Goal: Transaction & Acquisition: Obtain resource

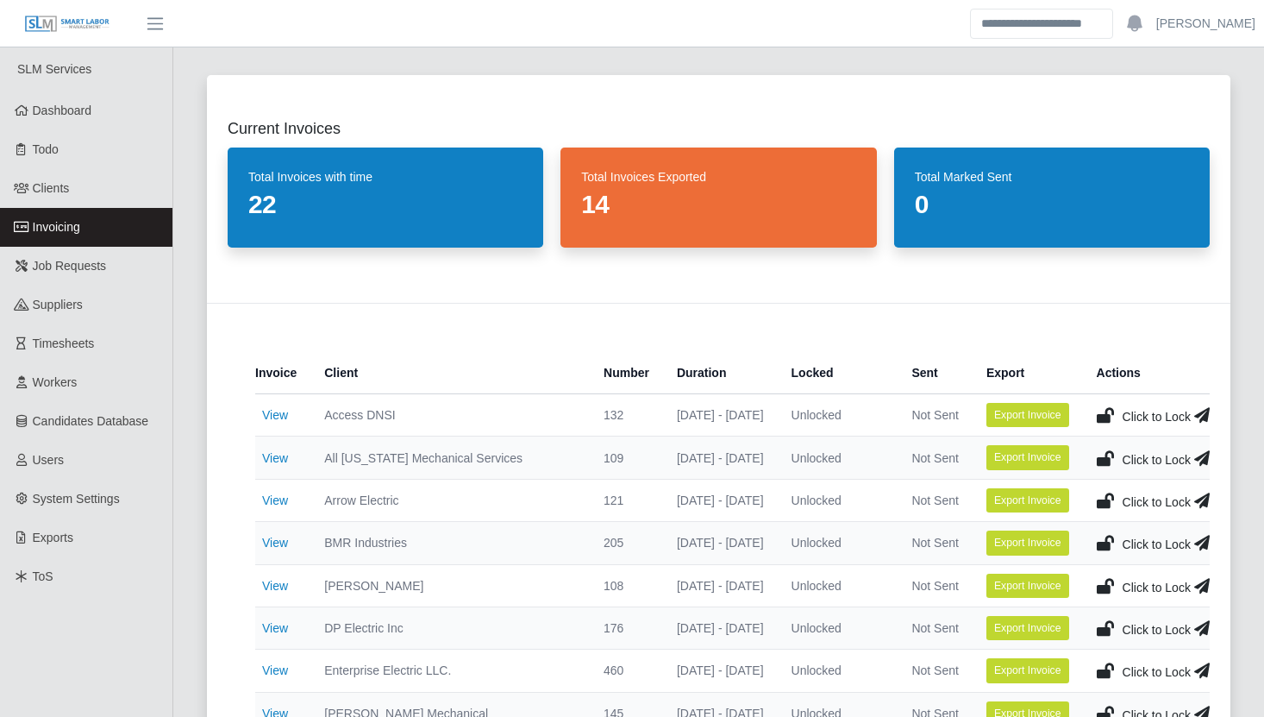
click at [186, 429] on div "Current Invoices Total Invoices with time 22 Total Invoices Exported 14 Total M…" at bounding box center [718, 712] width 1065 height 1317
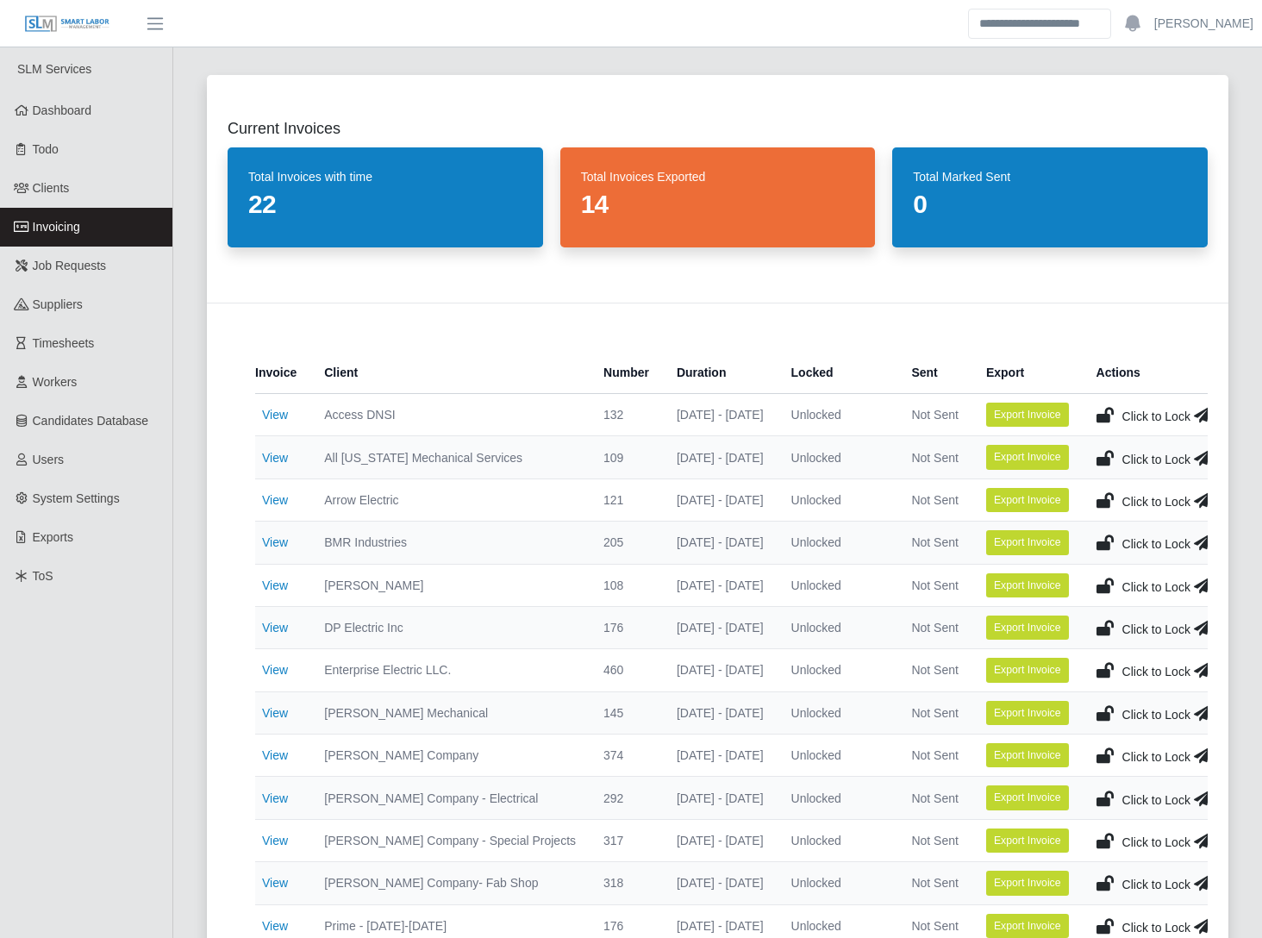
click at [187, 569] on div "Current Invoices Total Invoices with time 22 Total Invoices Exported 14 Total M…" at bounding box center [717, 712] width 1063 height 1317
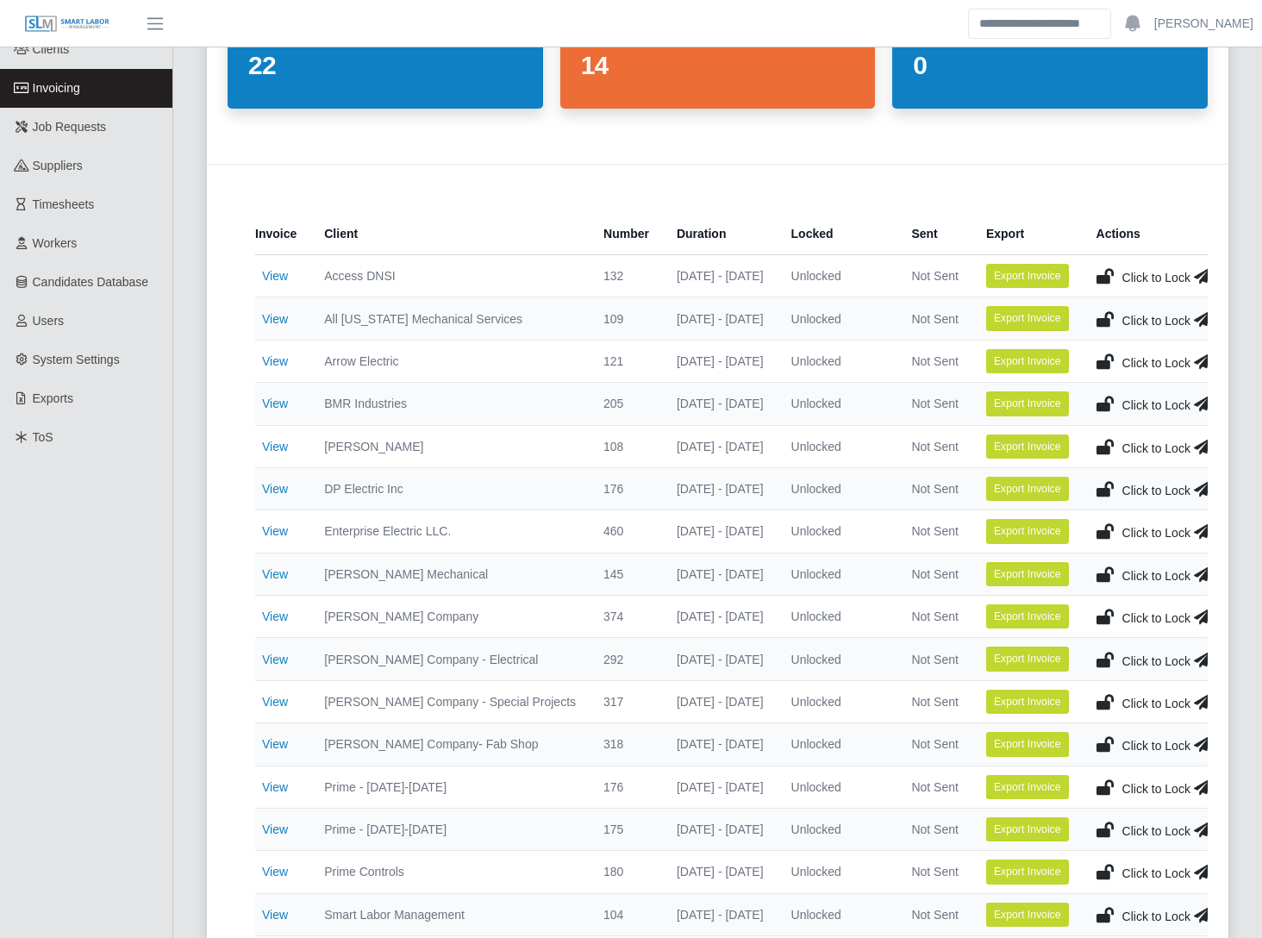
scroll to position [140, 0]
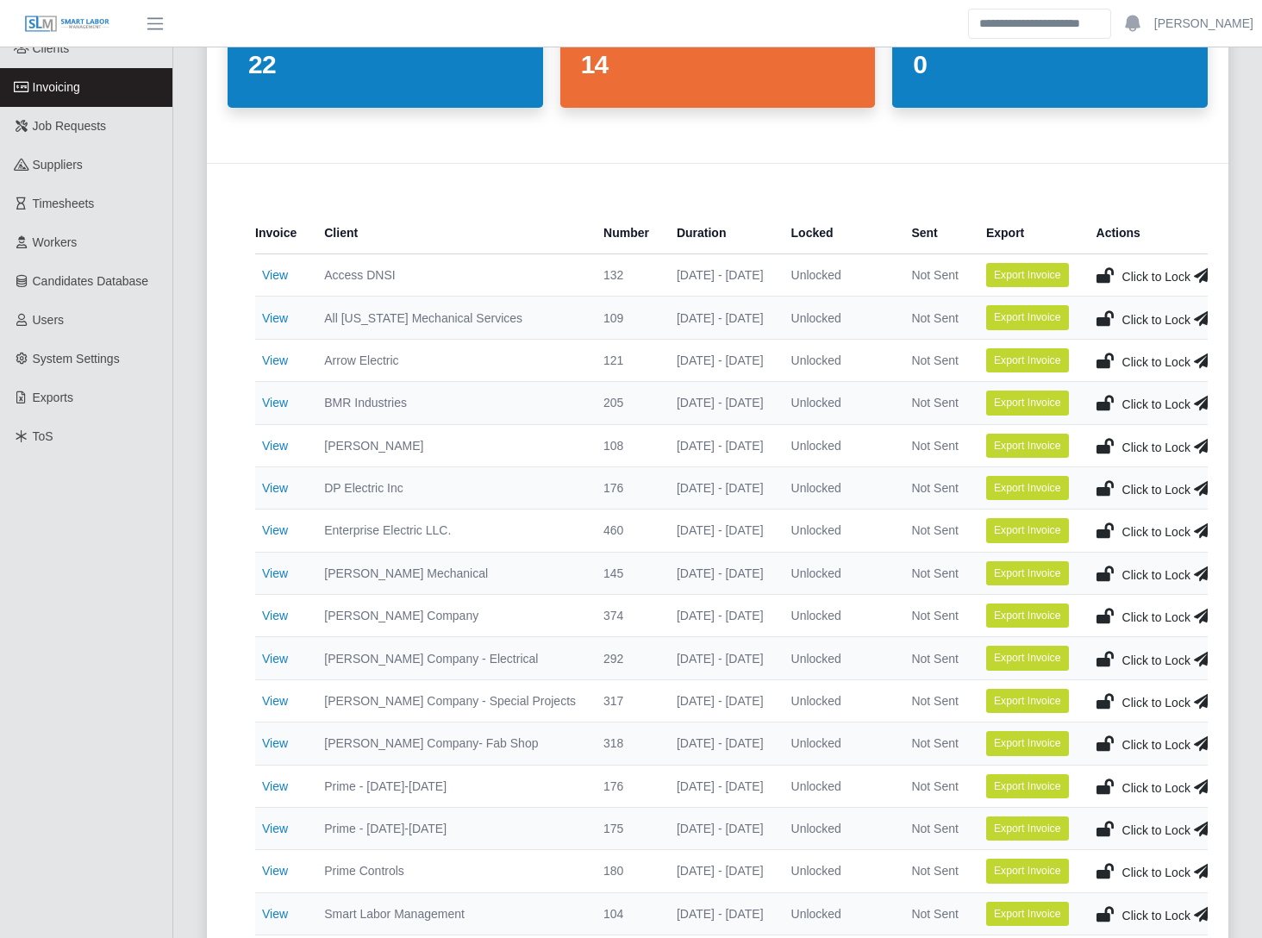
click at [189, 697] on div "Current Invoices Total Invoices with time 22 Total Invoices Exported 14 Total M…" at bounding box center [717, 573] width 1063 height 1317
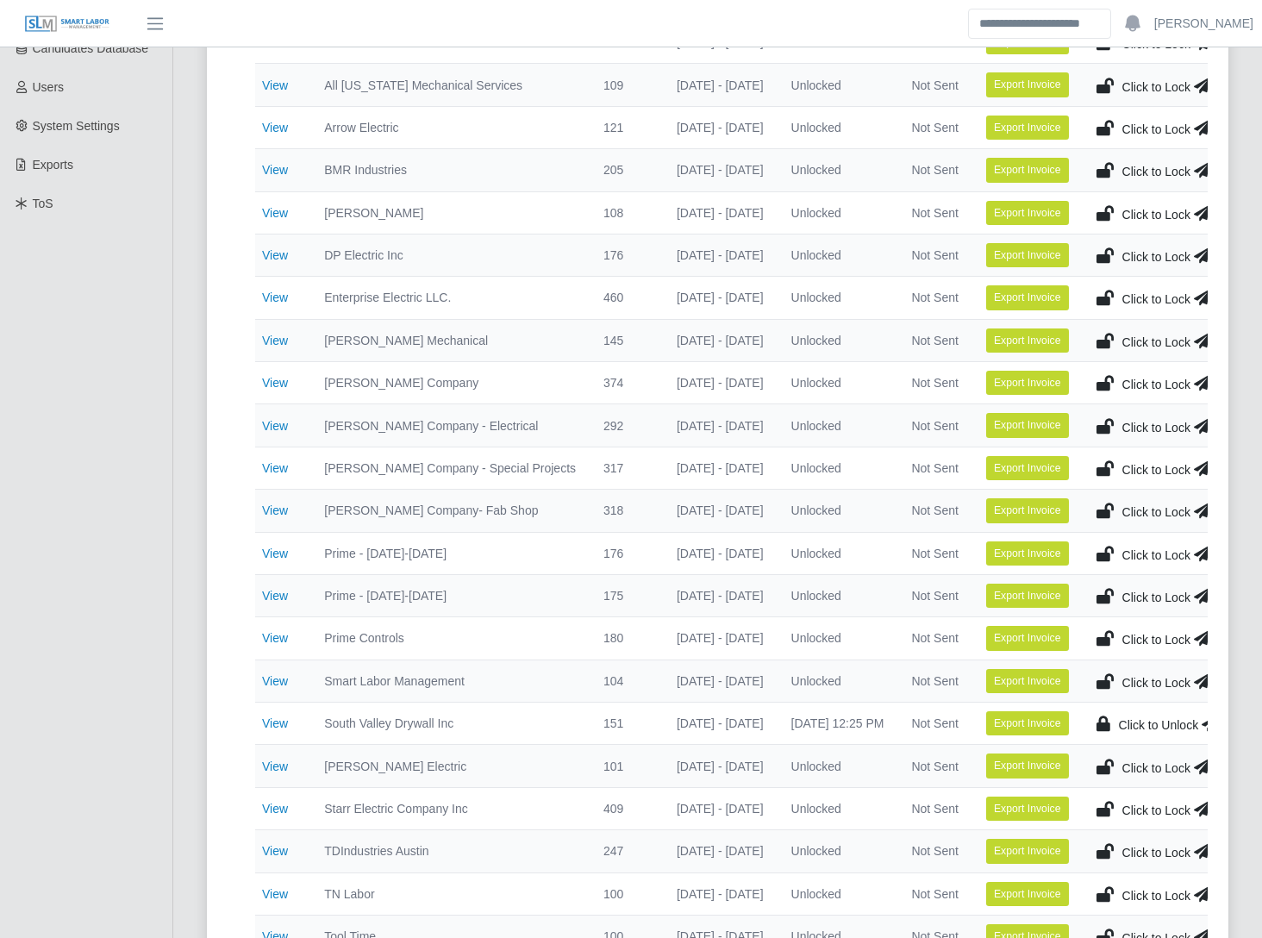
scroll to position [373, 0]
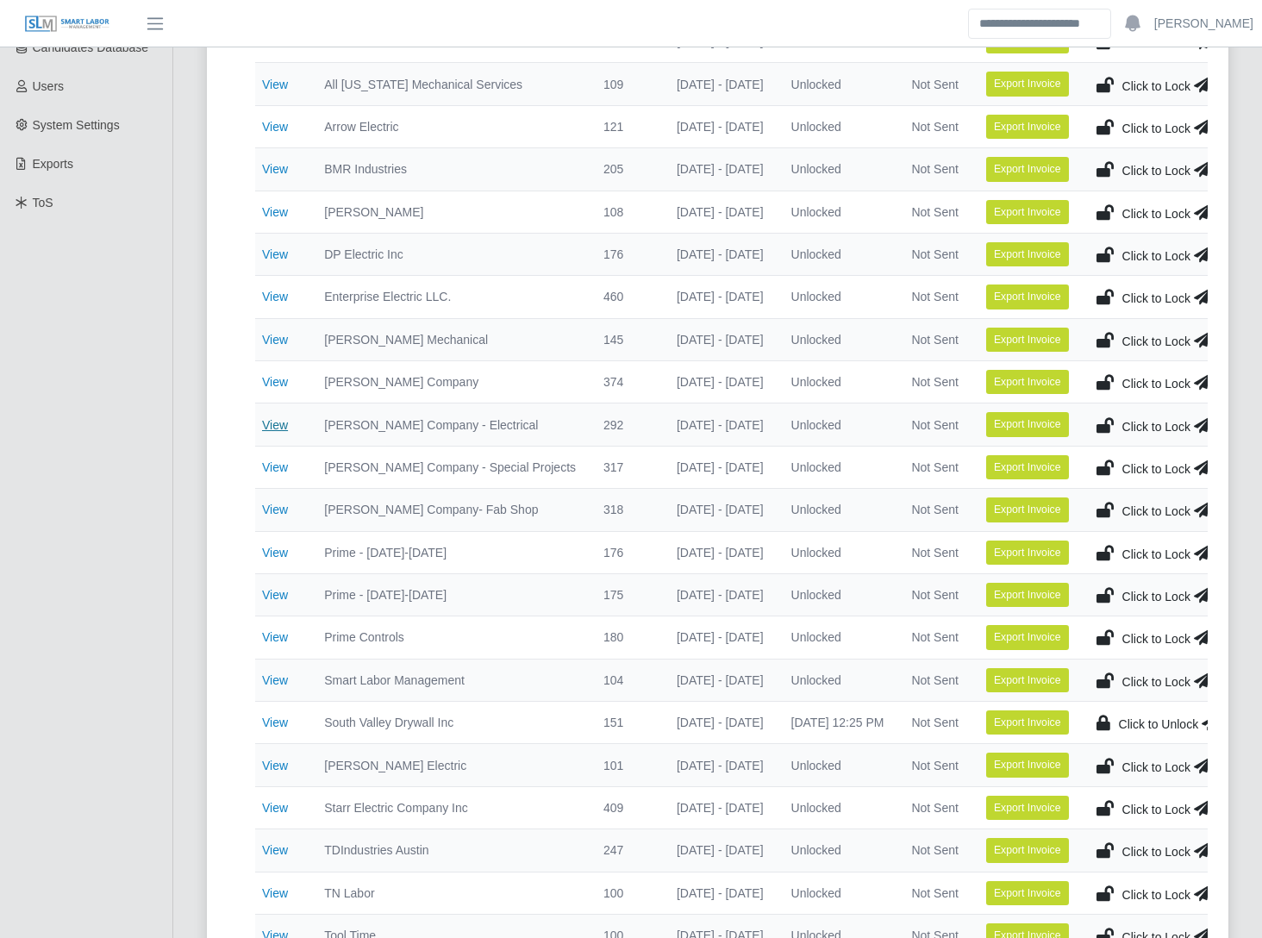
click at [274, 425] on link "View" at bounding box center [275, 425] width 26 height 14
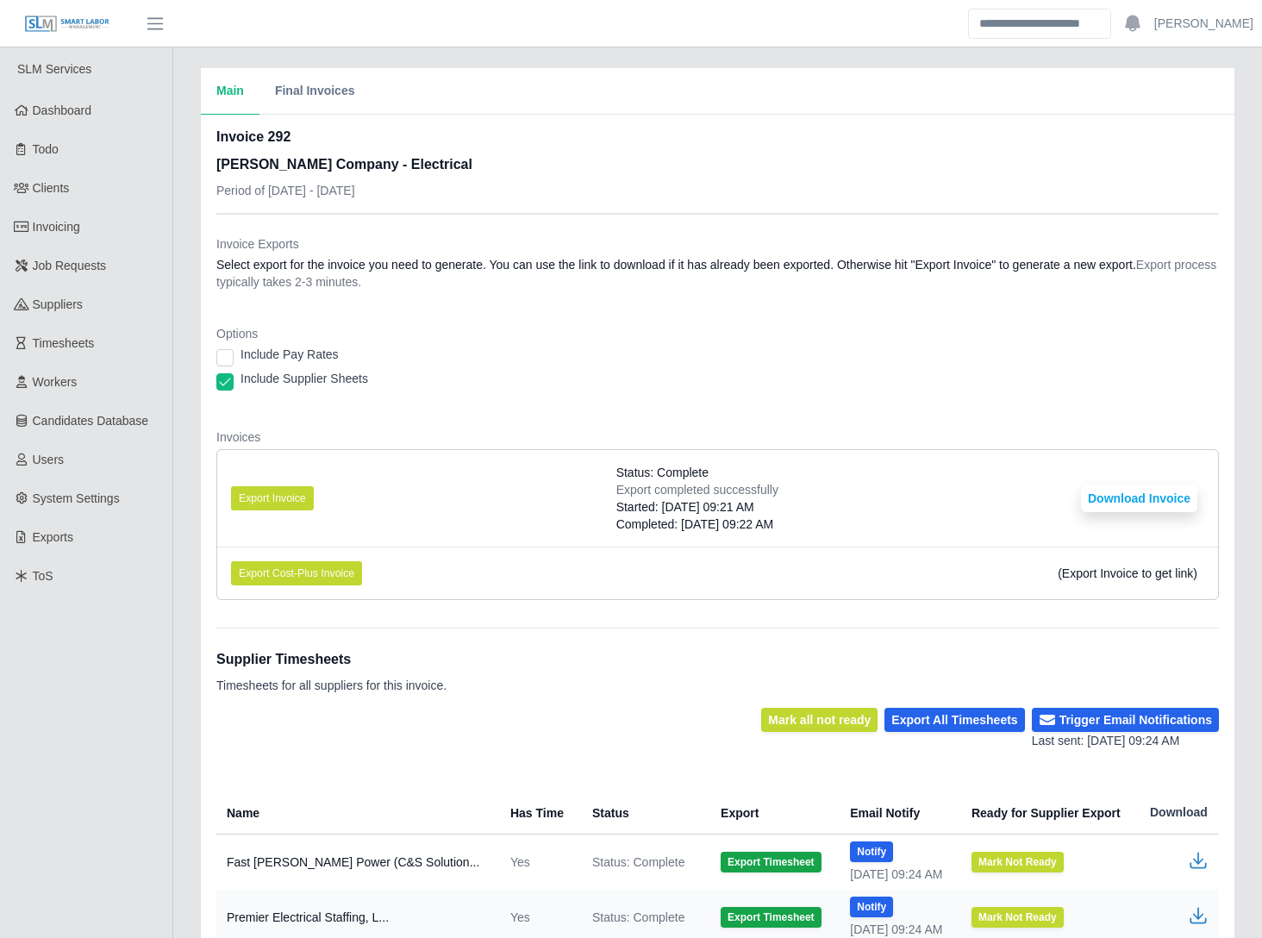
click at [888, 411] on dl "Invoice Exports Select export for the invoice you need to generate. You can use…" at bounding box center [717, 424] width 1003 height 379
click at [297, 492] on button "Export Invoice" at bounding box center [272, 498] width 83 height 24
click at [186, 624] on div "Main Final Invoices Invoice 292 Lee Company - Electrical Period of 09/22/2025 -…" at bounding box center [717, 543] width 1089 height 951
click at [183, 624] on div "Main Final Invoices Invoice 292 Lee Company - Electrical Period of 09/22/2025 -…" at bounding box center [717, 543] width 1089 height 951
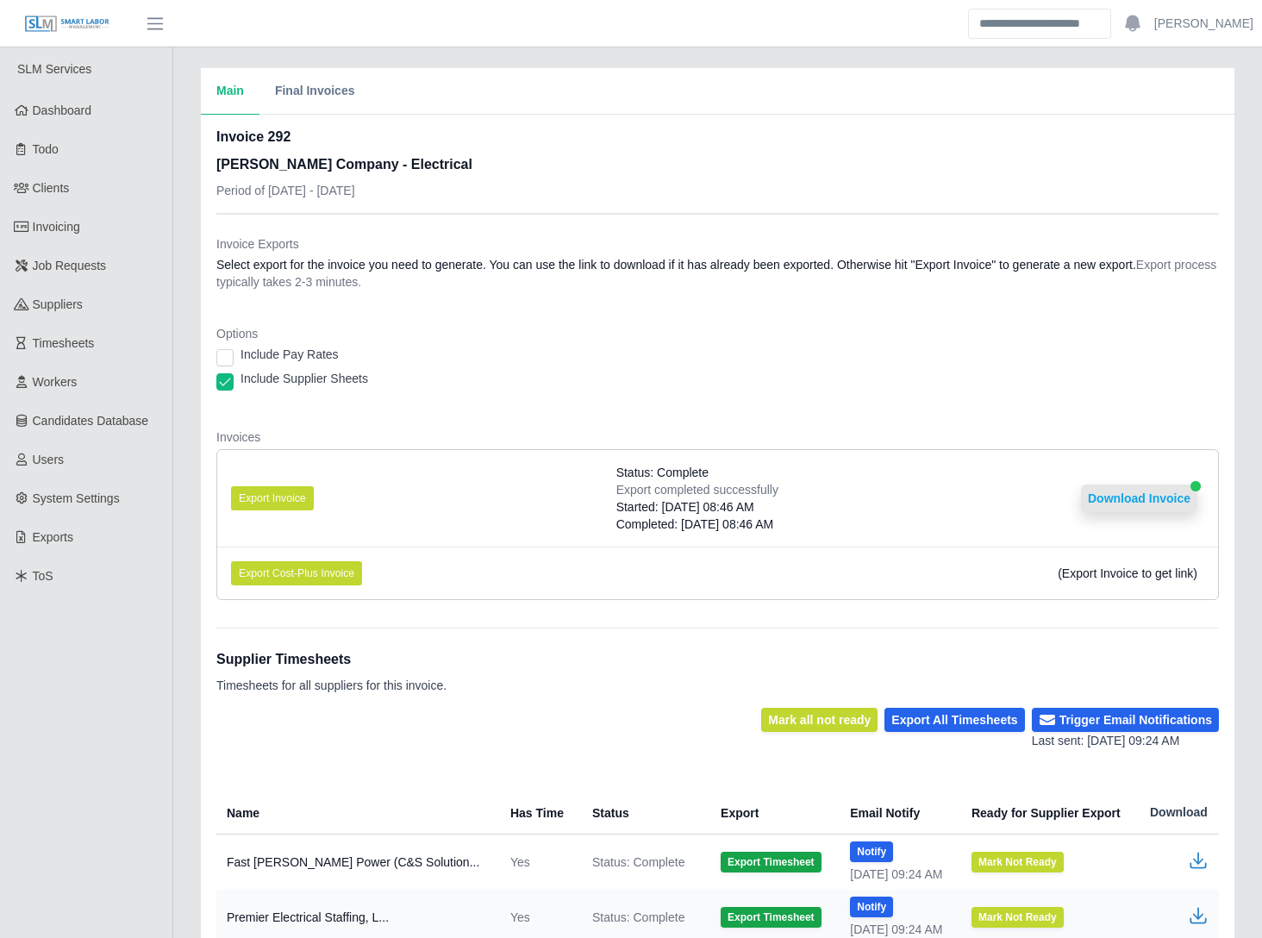
click at [1141, 490] on button "Download Invoice" at bounding box center [1139, 499] width 116 height 28
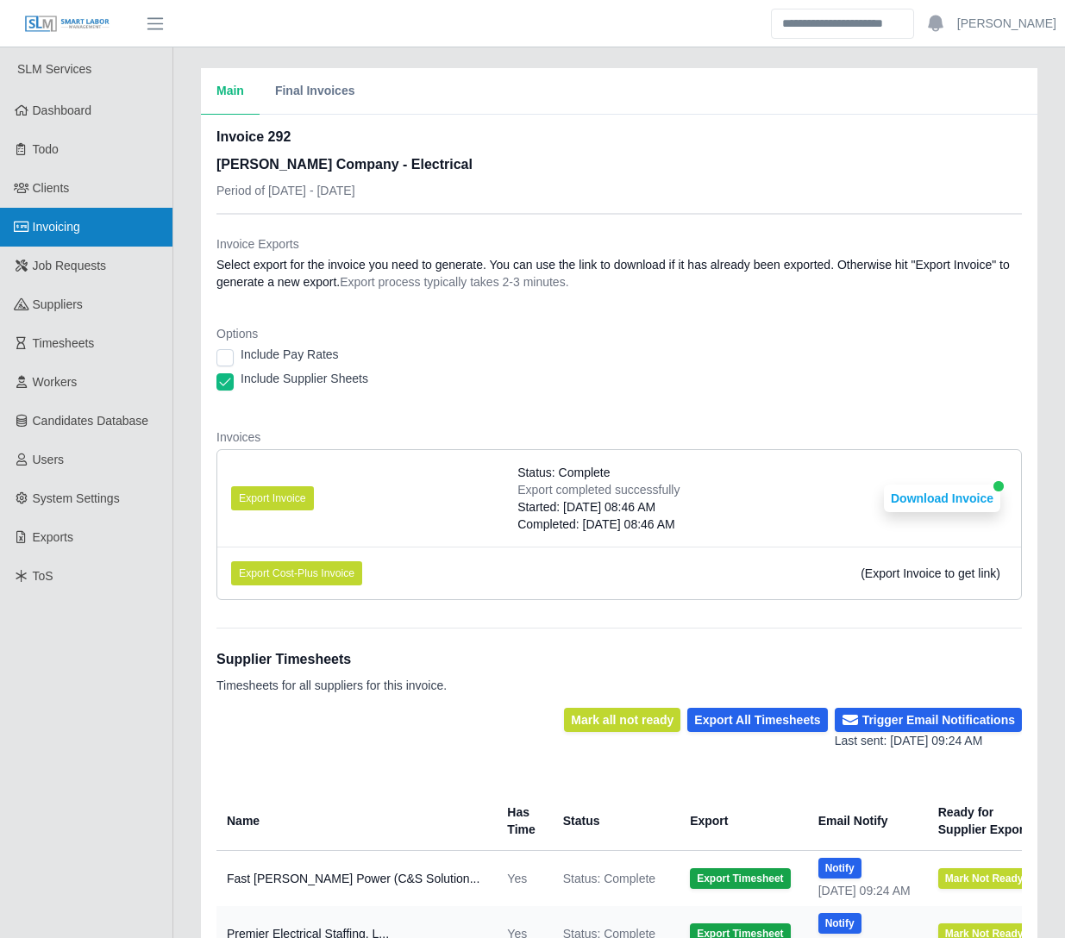
click at [87, 225] on link "Invoicing" at bounding box center [86, 227] width 172 height 39
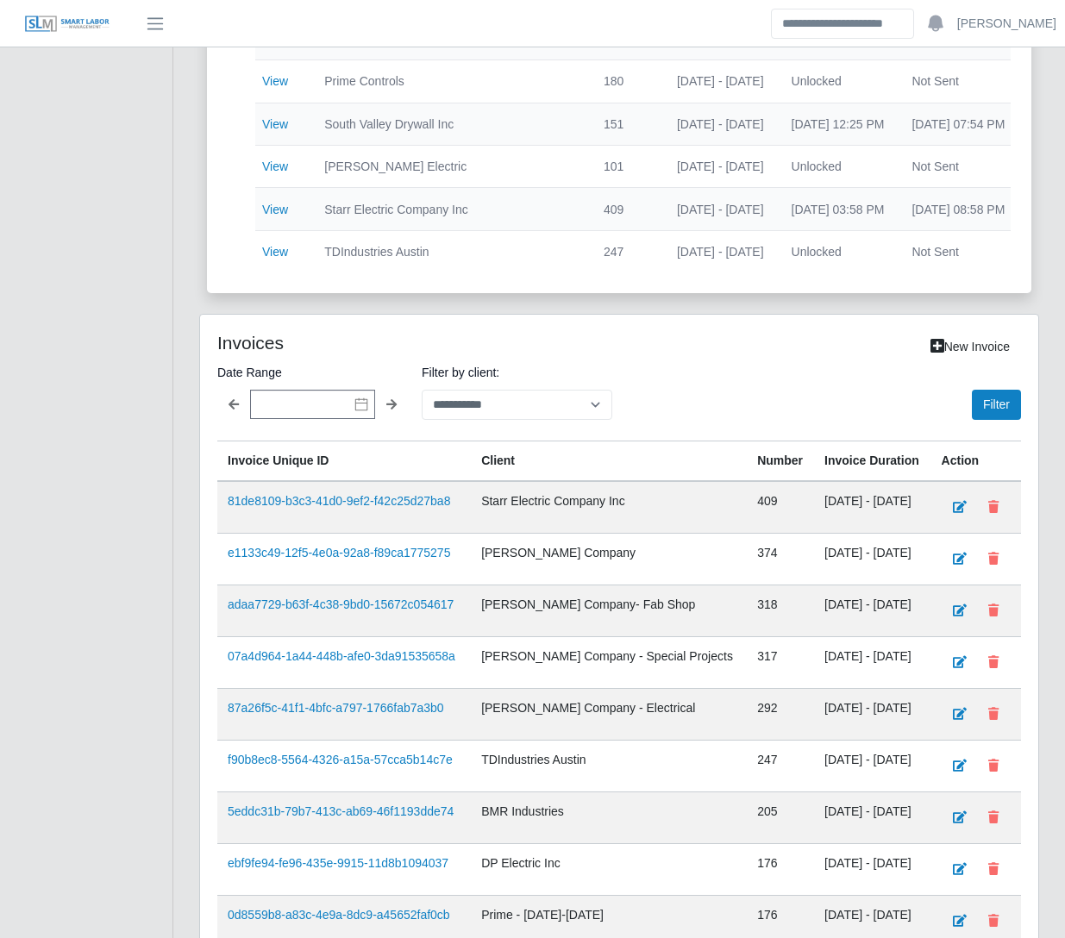
scroll to position [930, 0]
click at [519, 407] on select "**********" at bounding box center [517, 404] width 191 height 30
select select "**********"
click at [422, 402] on select "**********" at bounding box center [517, 404] width 191 height 30
click at [999, 418] on button "Filter" at bounding box center [996, 404] width 49 height 30
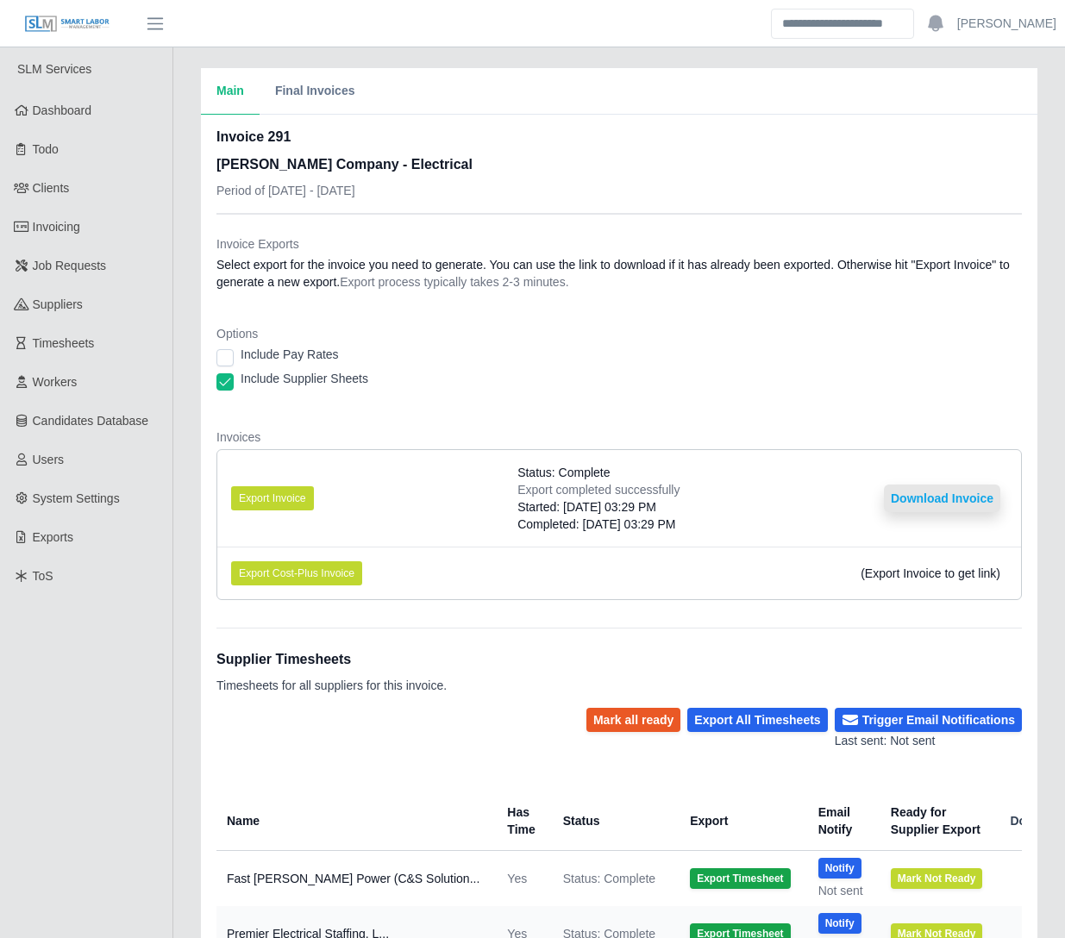
click at [948, 496] on button "Download Invoice" at bounding box center [942, 499] width 116 height 28
